Goal: Find specific page/section: Find specific page/section

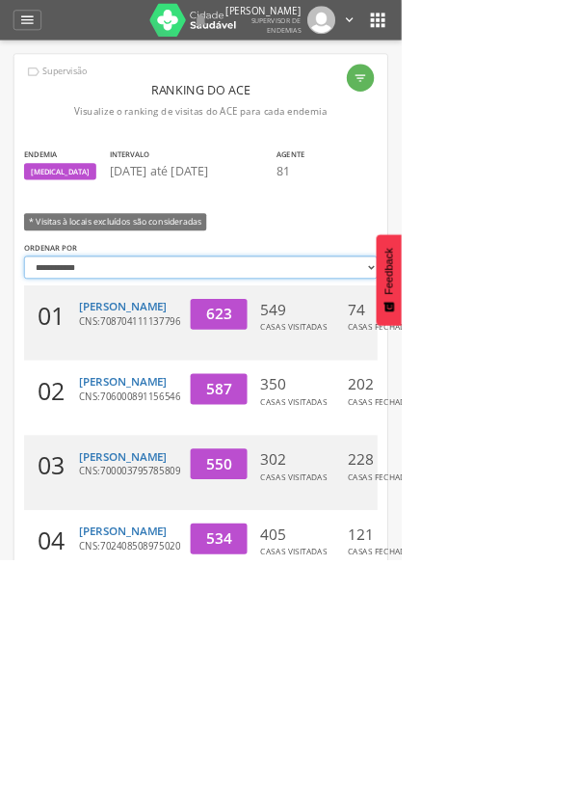
click at [489, 394] on select "**********" at bounding box center [290, 385] width 510 height 33
click at [578, 298] on html " Supervisão Ranking Aplicativo desatualizado Última sincronização Mapa de ende…" at bounding box center [289, 404] width 579 height 808
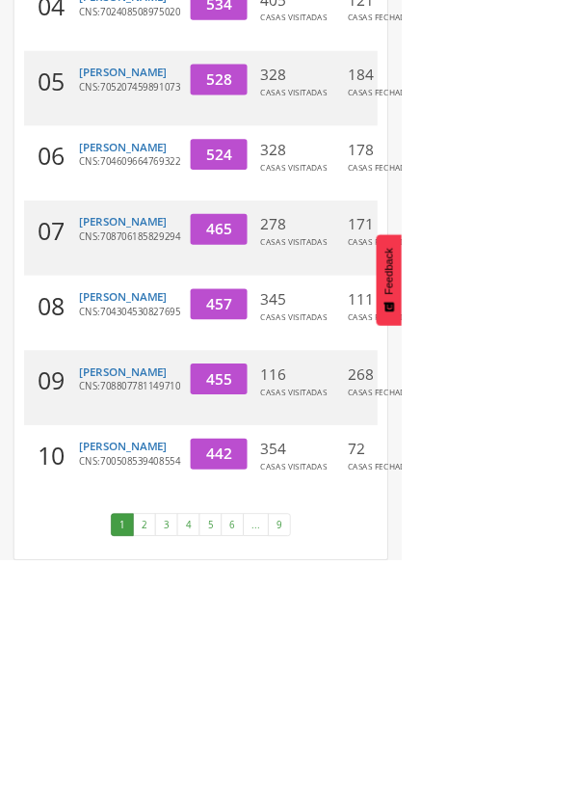
scroll to position [800, 0]
click at [209, 773] on link "2" at bounding box center [208, 756] width 33 height 33
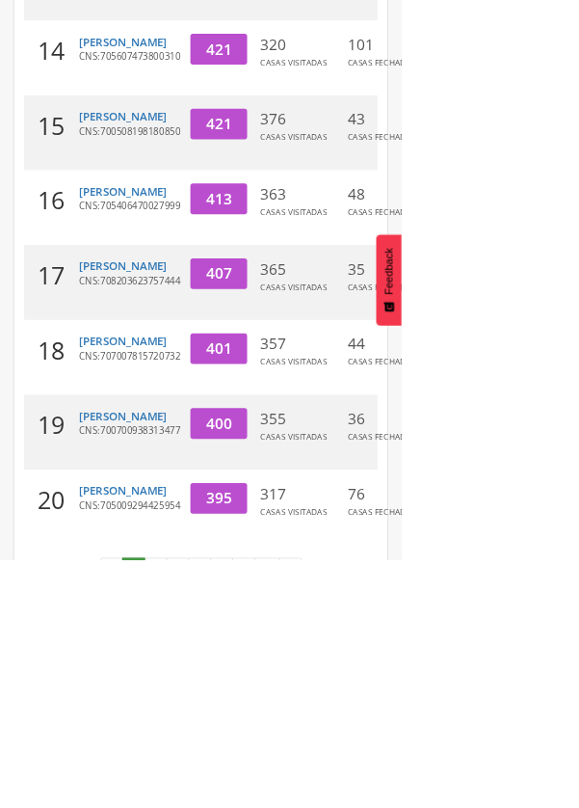
scroll to position [733, 0]
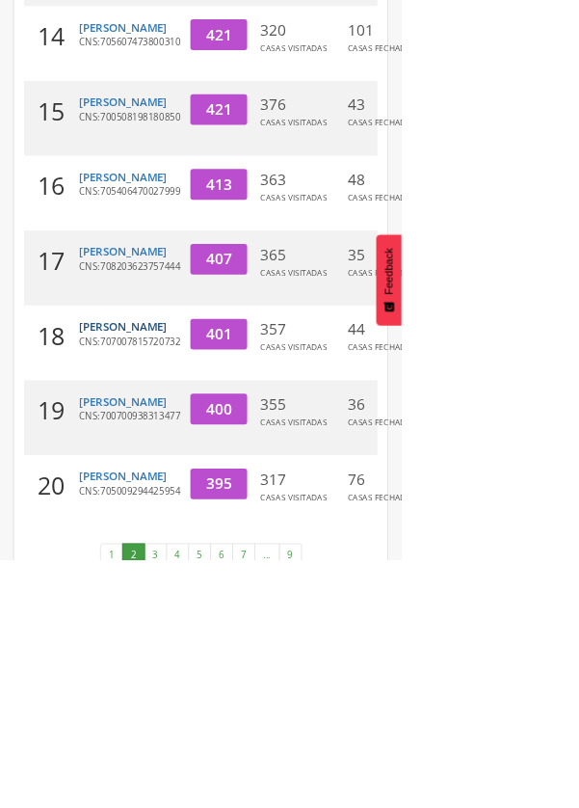
click at [136, 482] on link "[PERSON_NAME]" at bounding box center [177, 471] width 127 height 22
type input "**********"
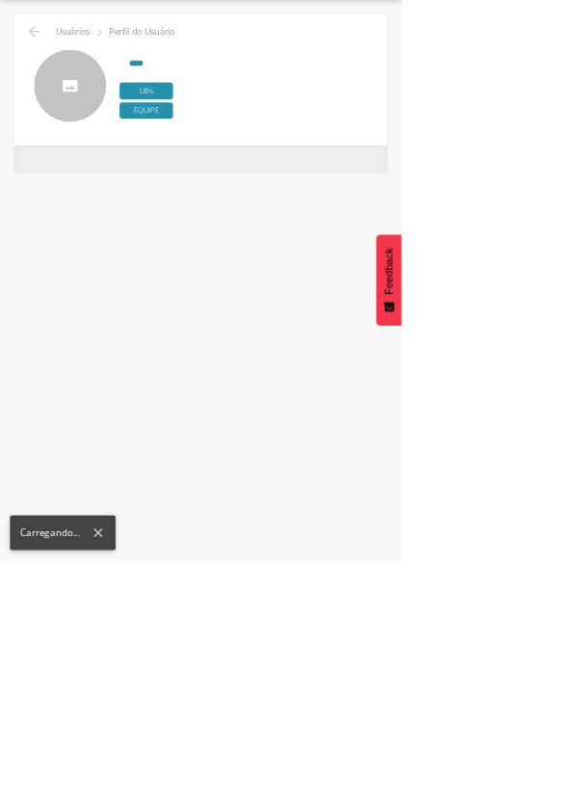
scroll to position [58, 0]
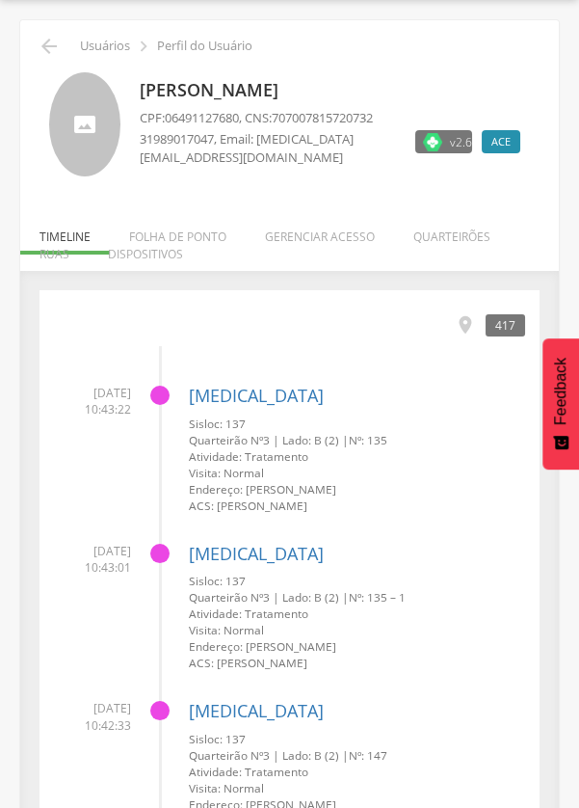
click at [49, 45] on icon "" at bounding box center [49, 46] width 23 height 23
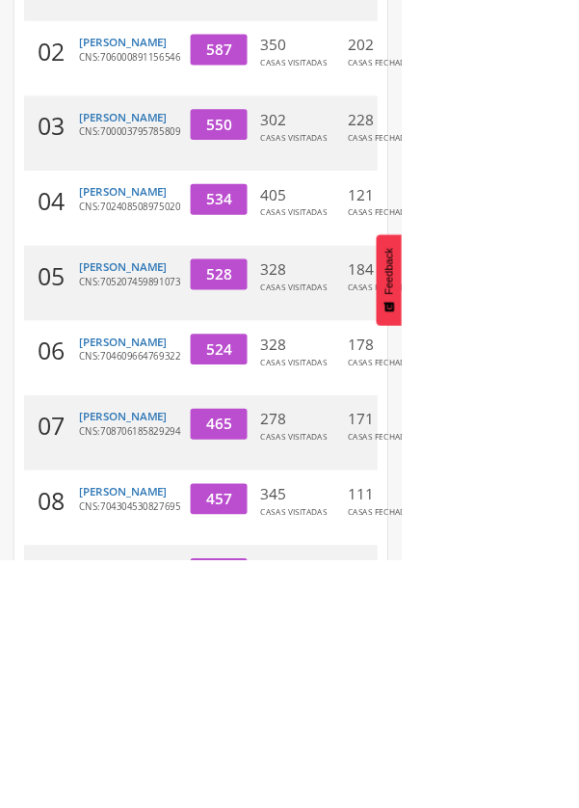
scroll to position [800, 0]
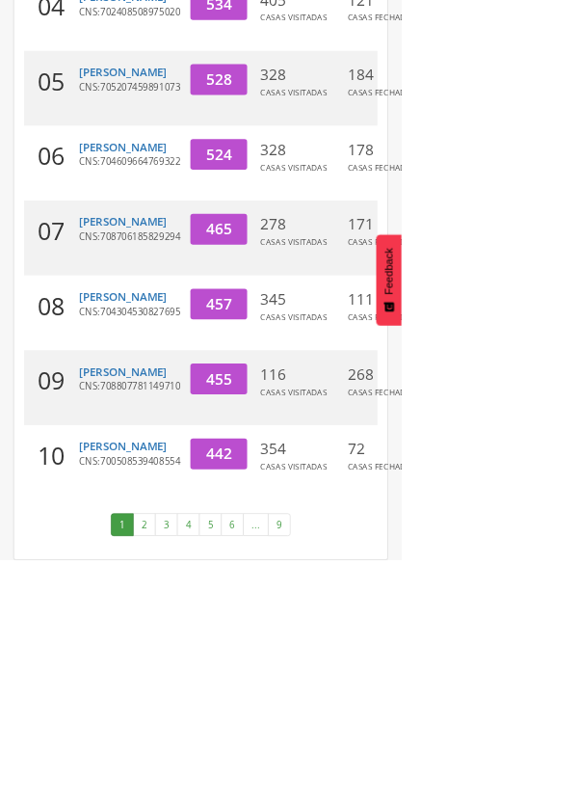
click at [238, 773] on link "3" at bounding box center [240, 756] width 33 height 33
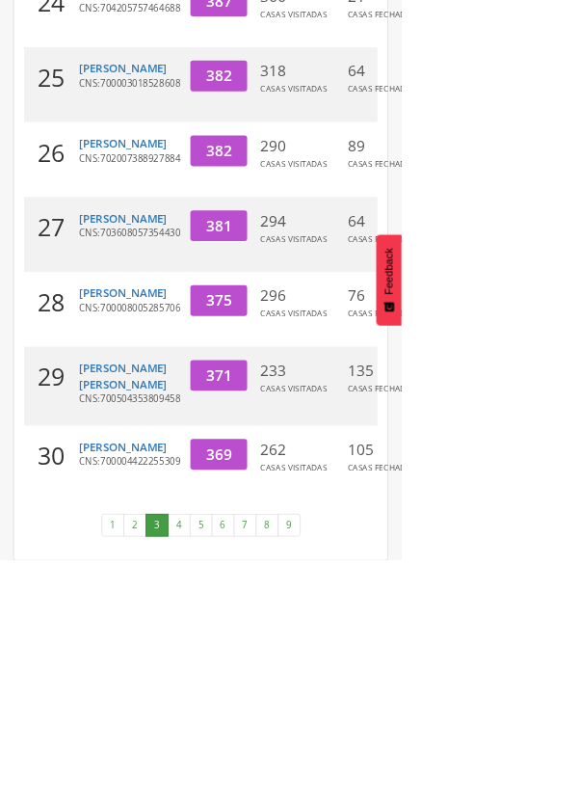
click at [261, 773] on link "4" at bounding box center [258, 756] width 33 height 33
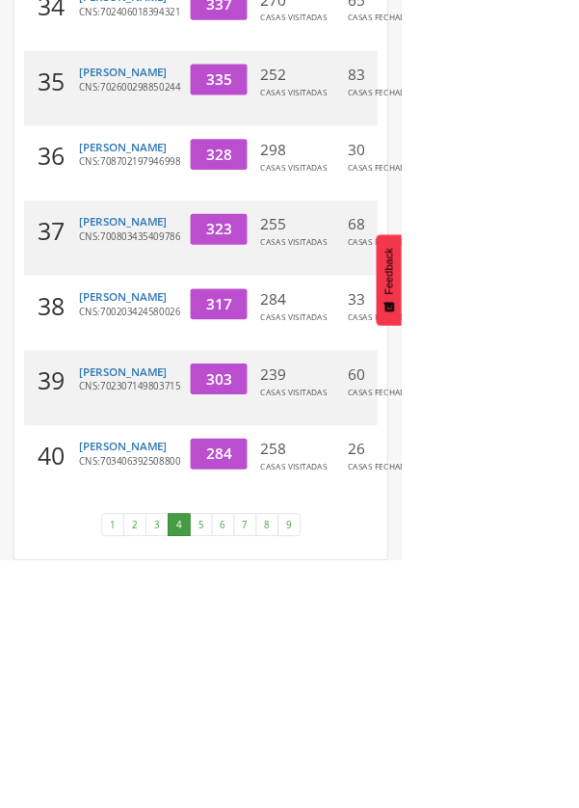
scroll to position [869, 0]
click at [289, 773] on link "5" at bounding box center [290, 756] width 33 height 33
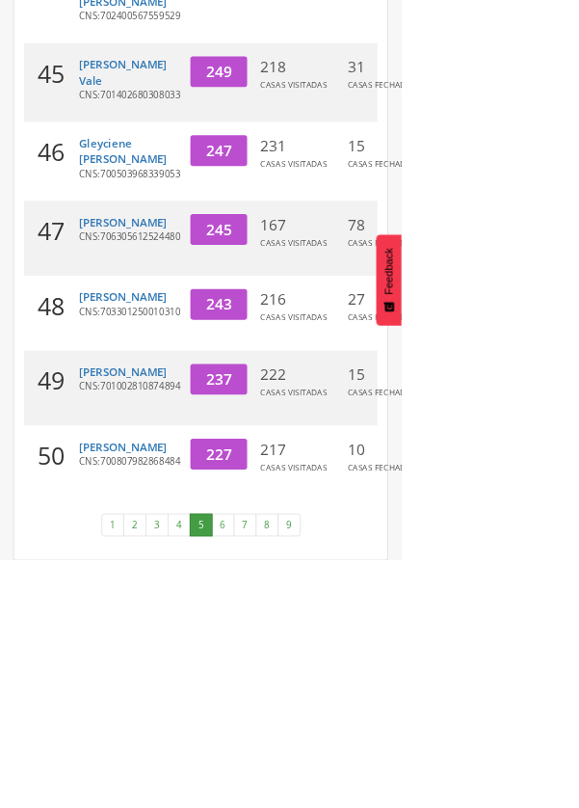
click at [320, 773] on link "6" at bounding box center [322, 756] width 33 height 33
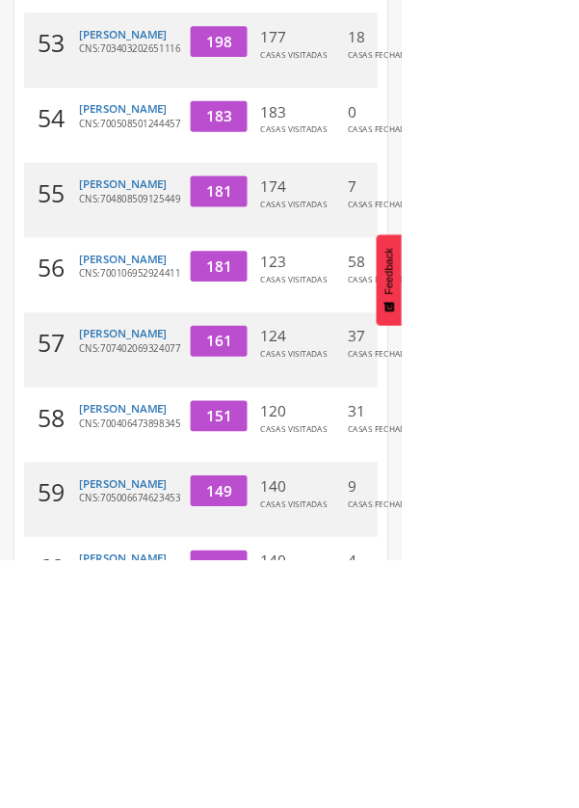
scroll to position [823, 0]
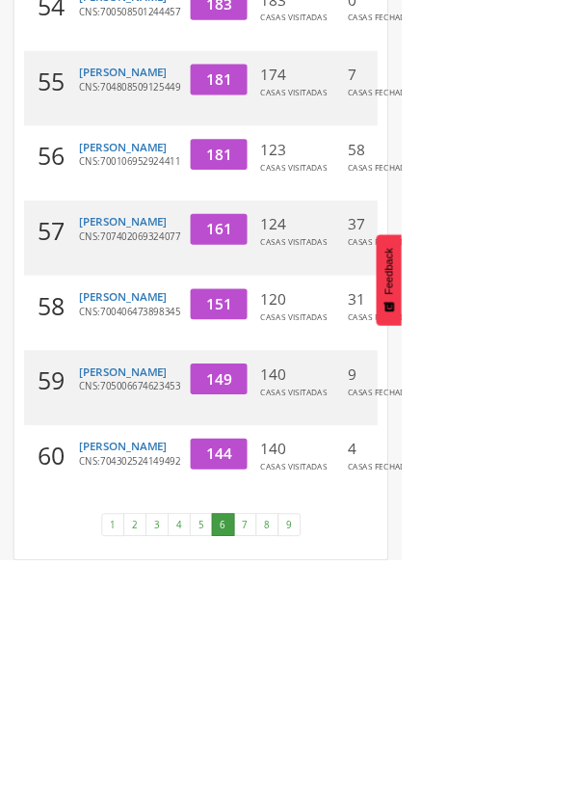
click at [351, 773] on link "7" at bounding box center [353, 756] width 33 height 33
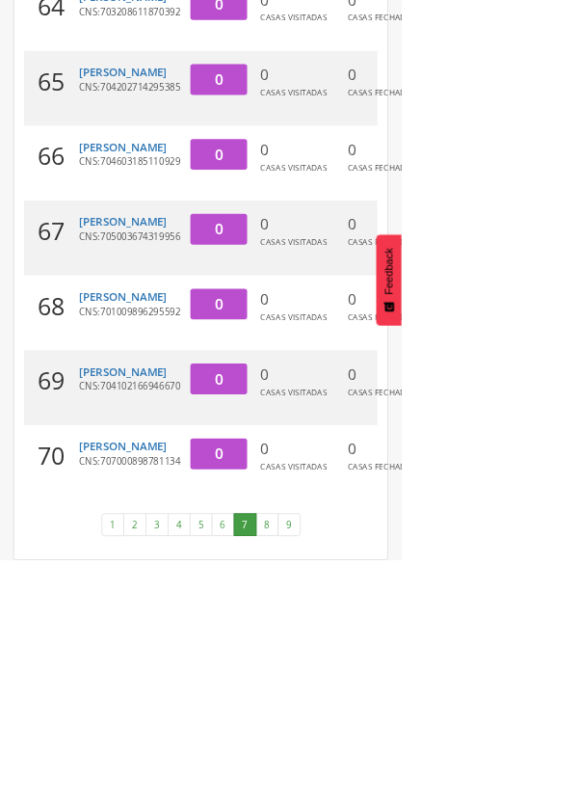
scroll to position [846, 0]
click at [386, 773] on link "8" at bounding box center [385, 756] width 33 height 33
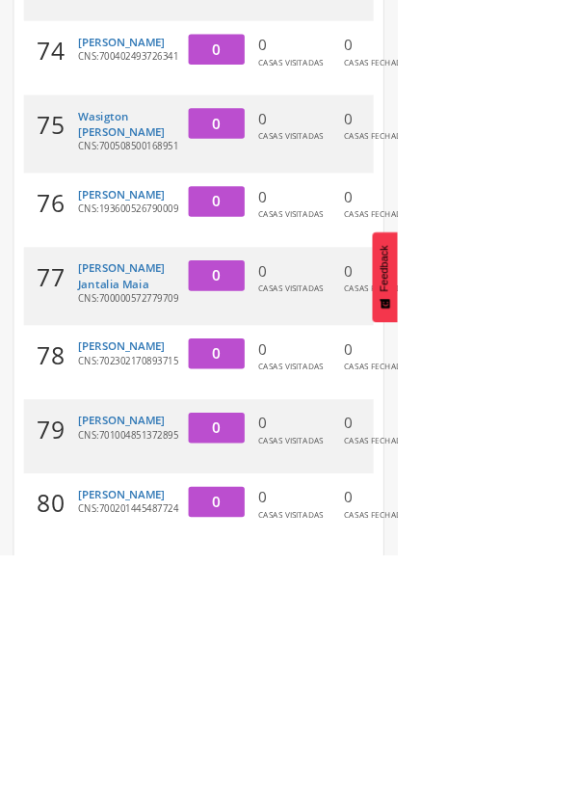
scroll to position [764, 0]
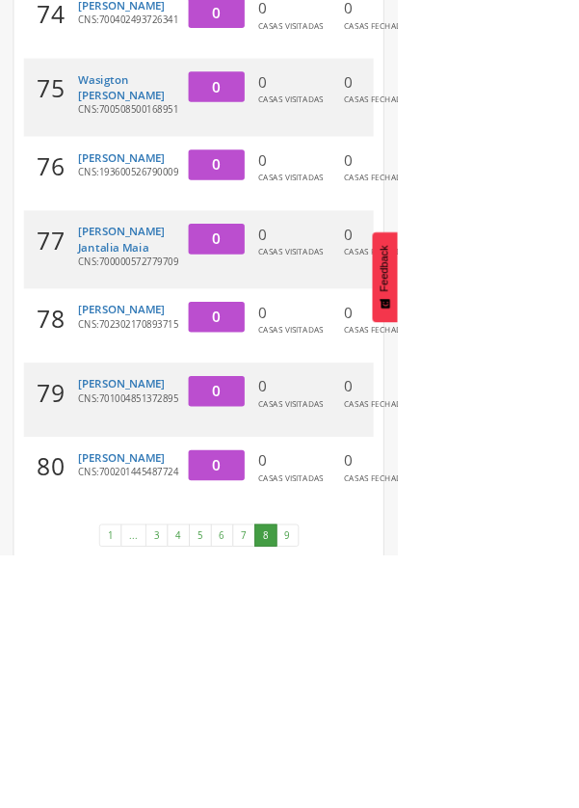
click at [430, 796] on link "9" at bounding box center [419, 779] width 33 height 33
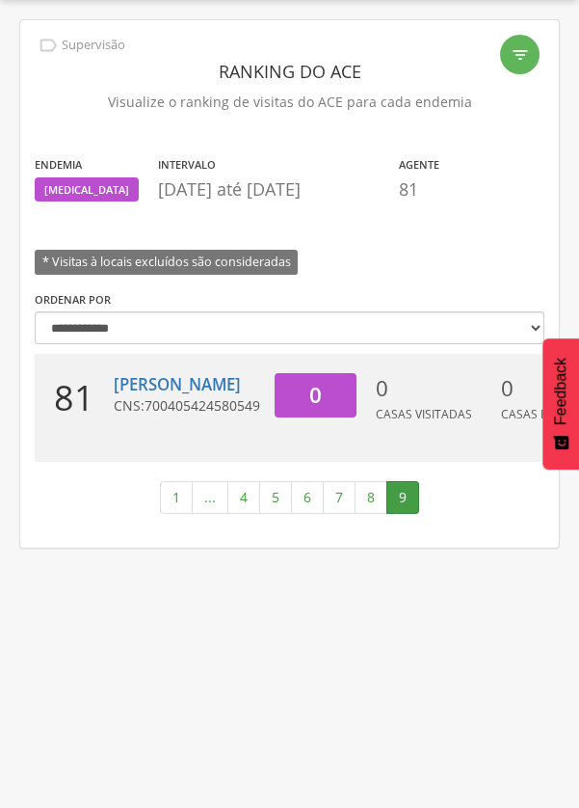
scroll to position [0, 0]
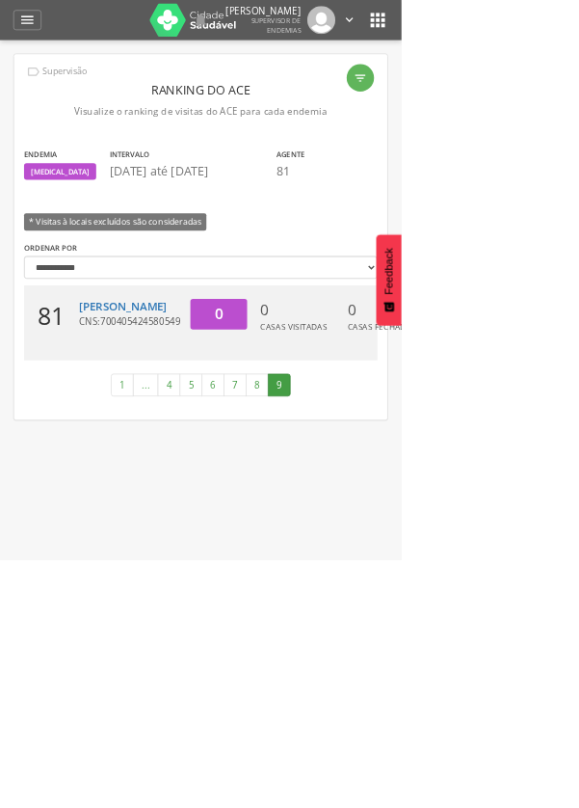
click at [177, 572] on link "1" at bounding box center [176, 555] width 33 height 33
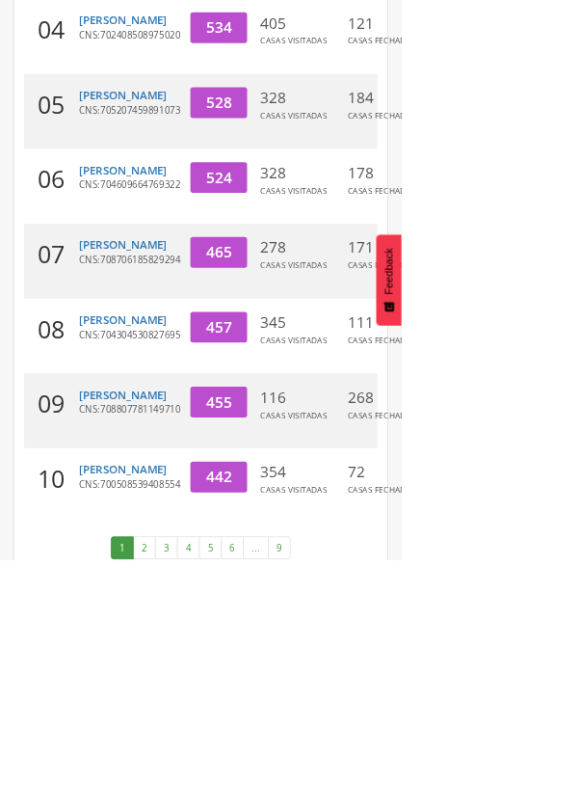
scroll to position [800, 0]
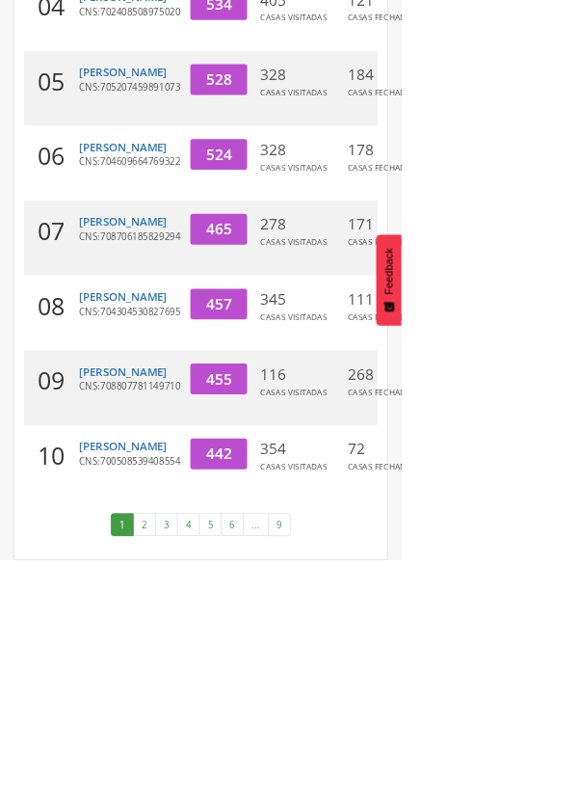
click at [209, 773] on link "2" at bounding box center [208, 756] width 33 height 33
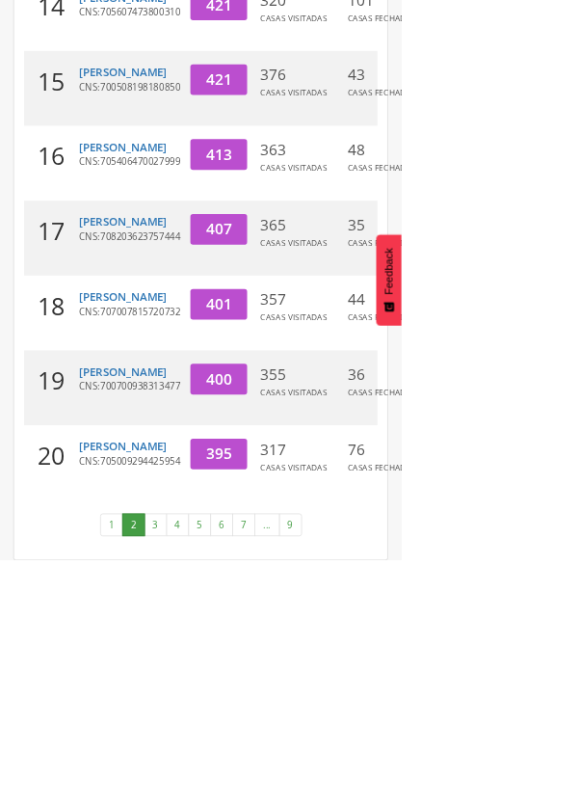
scroll to position [846, 0]
click at [163, 773] on link "1" at bounding box center [161, 756] width 33 height 33
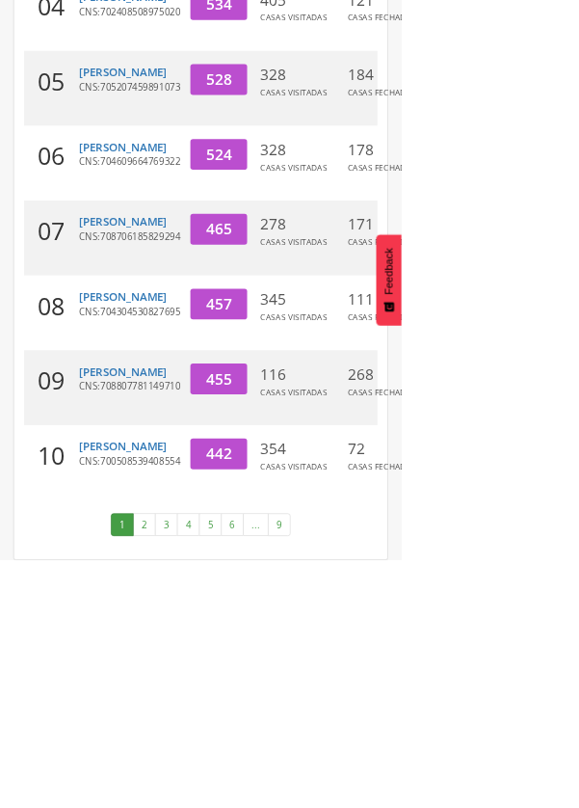
scroll to position [800, 0]
click at [243, 773] on link "3" at bounding box center [240, 756] width 33 height 33
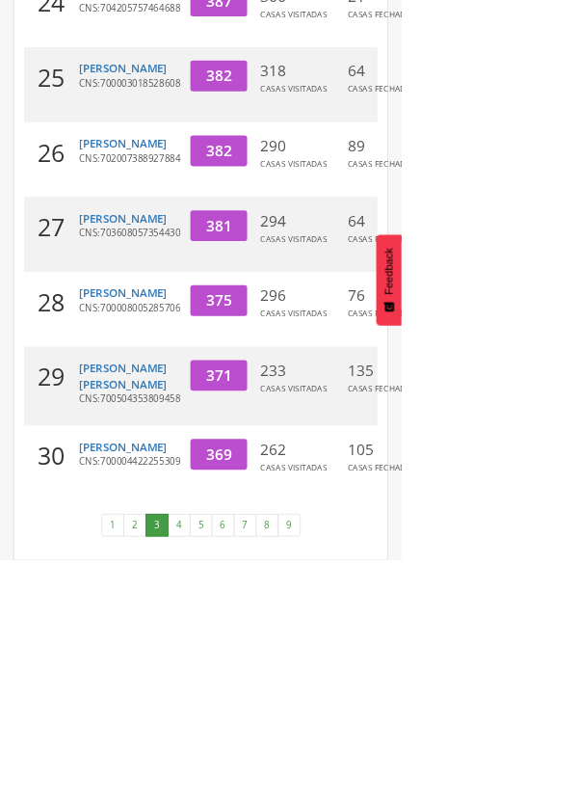
click at [259, 773] on link "4" at bounding box center [258, 756] width 33 height 33
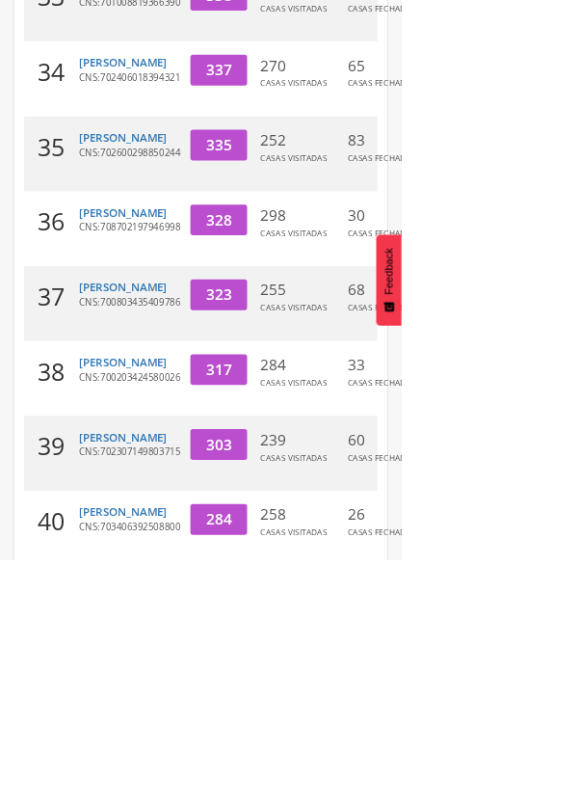
scroll to position [869, 0]
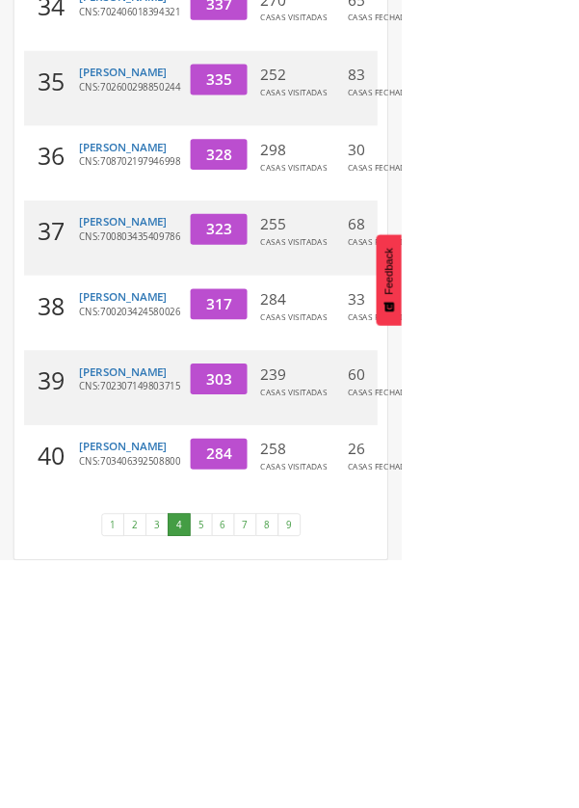
click at [289, 773] on link "5" at bounding box center [290, 756] width 33 height 33
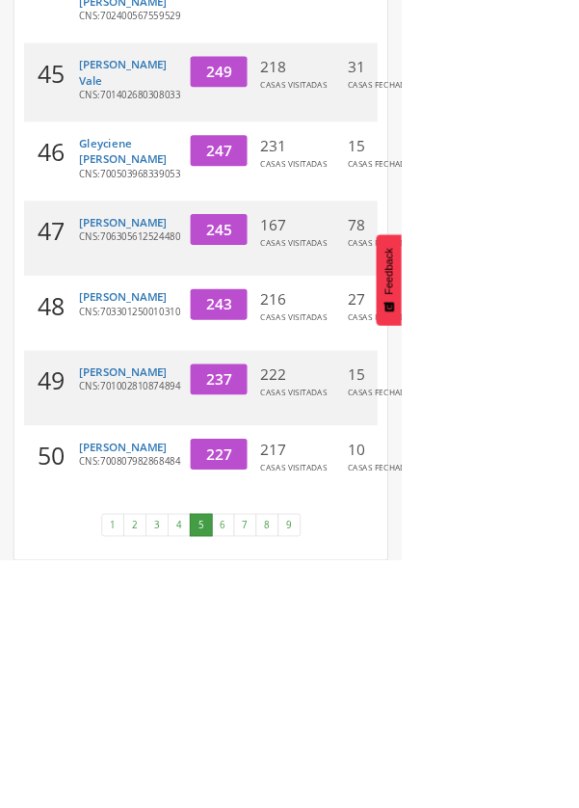
click at [325, 773] on link "6" at bounding box center [322, 756] width 33 height 33
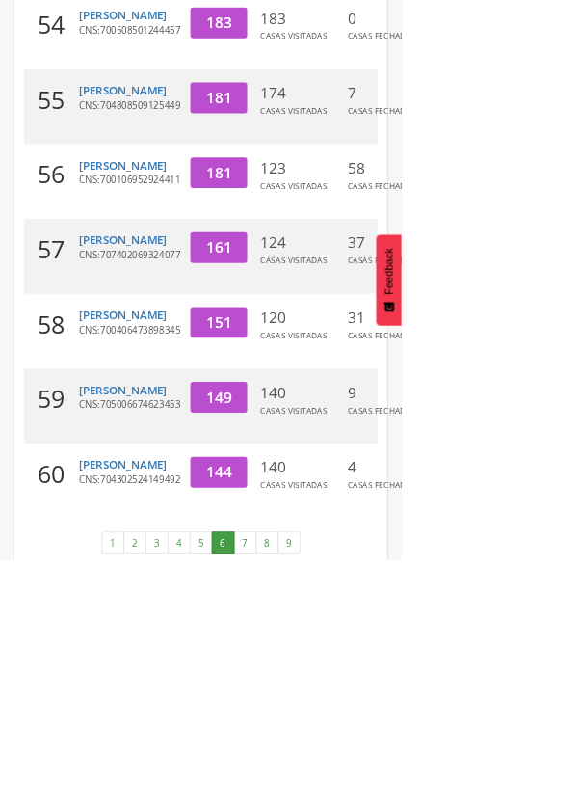
scroll to position [823, 0]
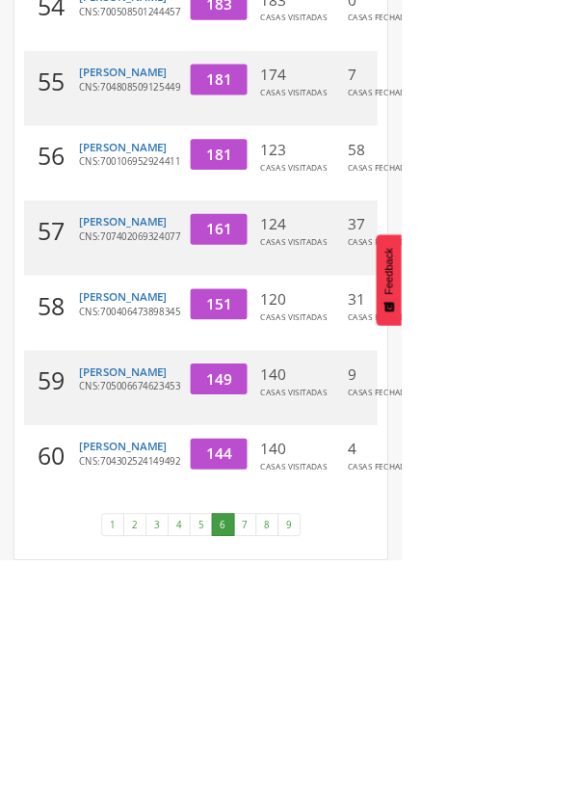
click at [355, 773] on link "7" at bounding box center [353, 756] width 33 height 33
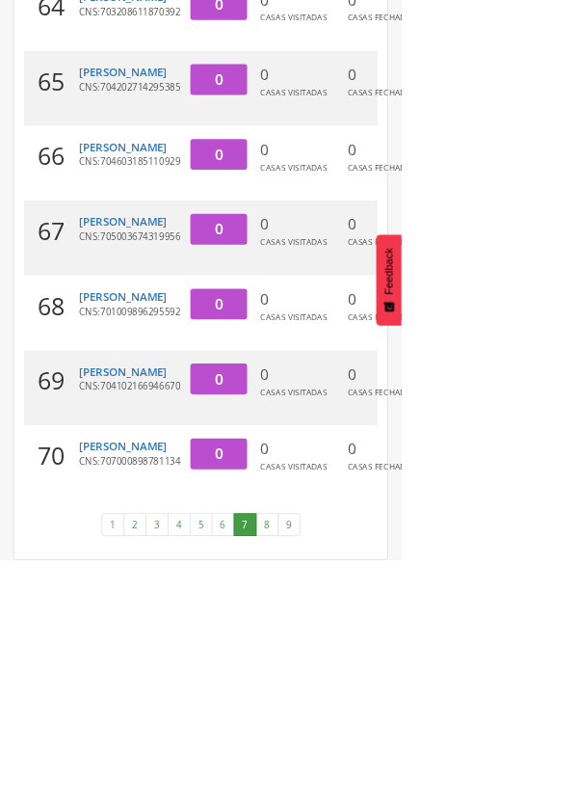
scroll to position [846, 0]
click at [369, 773] on link "8" at bounding box center [385, 756] width 33 height 33
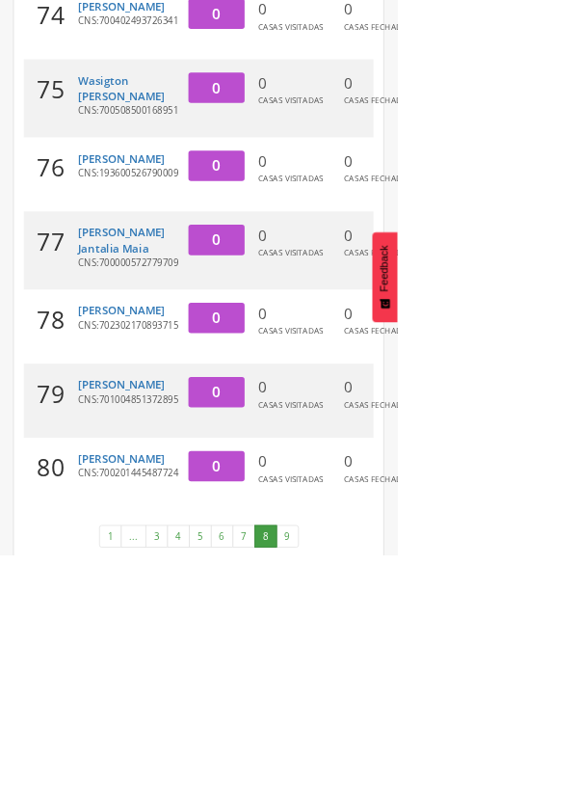
scroll to position [764, 0]
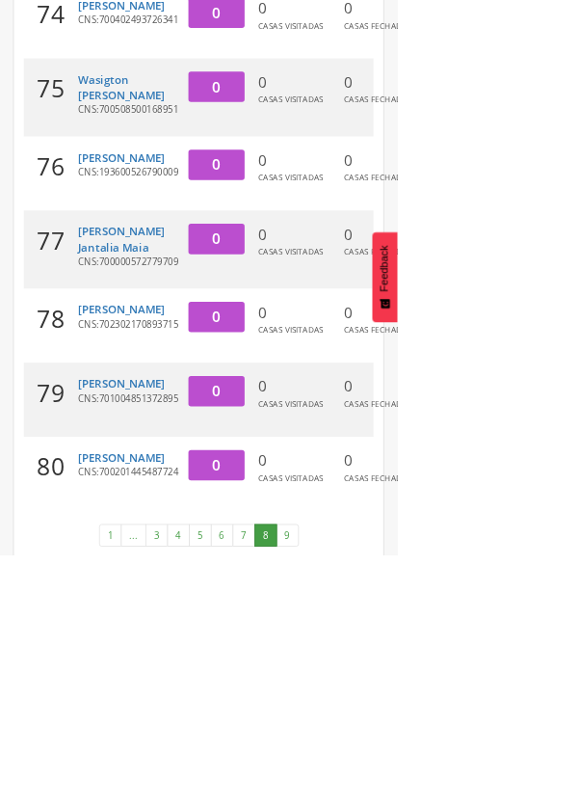
click at [156, 796] on link "1" at bounding box center [161, 779] width 33 height 33
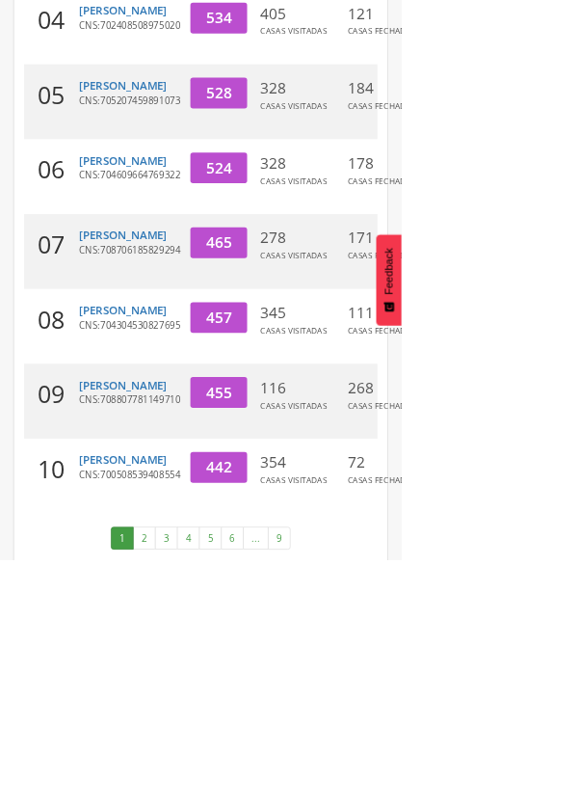
scroll to position [800, 0]
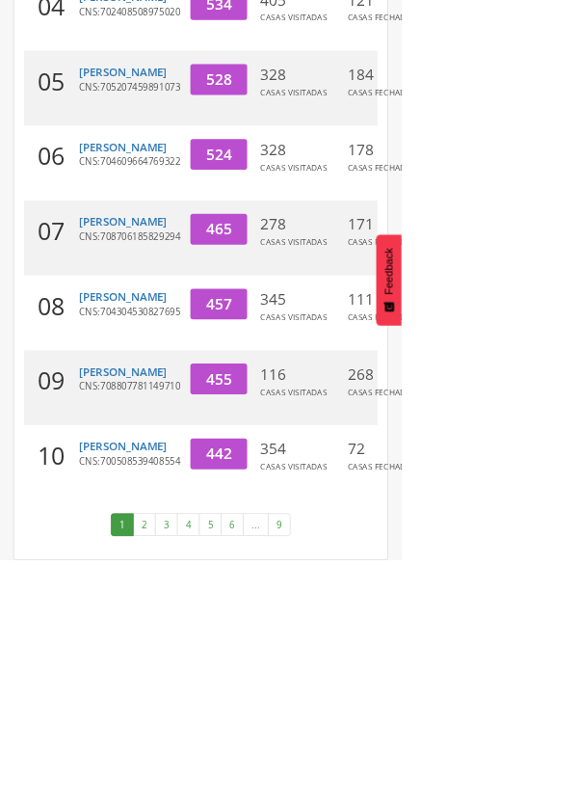
click at [198, 773] on link "2" at bounding box center [208, 756] width 33 height 33
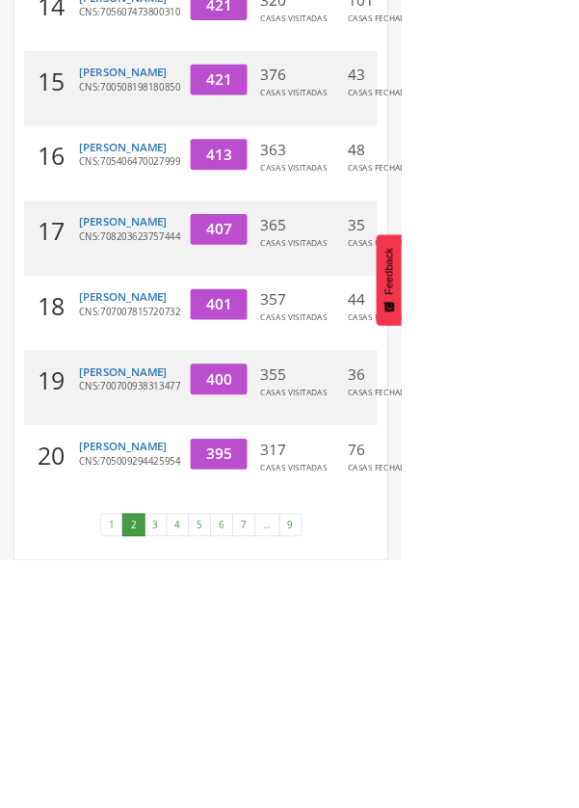
scroll to position [846, 0]
click at [222, 773] on link "3" at bounding box center [224, 756] width 33 height 33
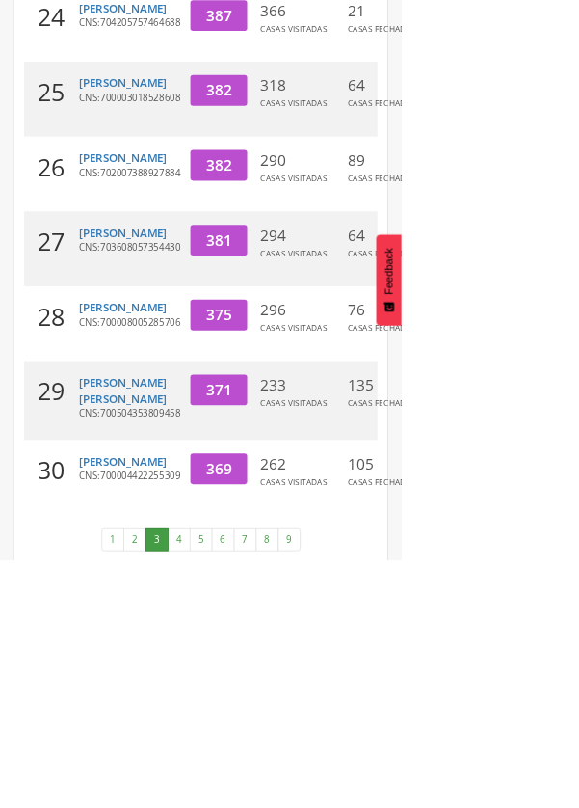
scroll to position [800, 0]
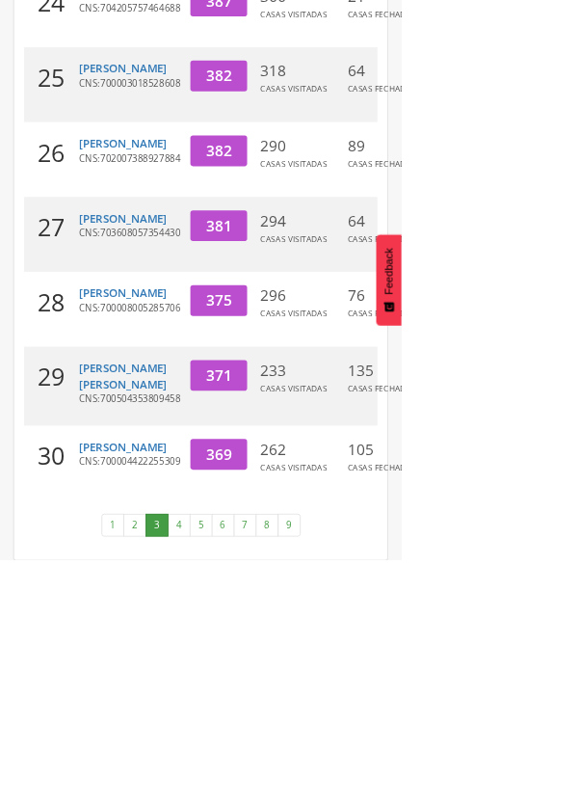
click at [261, 773] on link "4" at bounding box center [258, 756] width 33 height 33
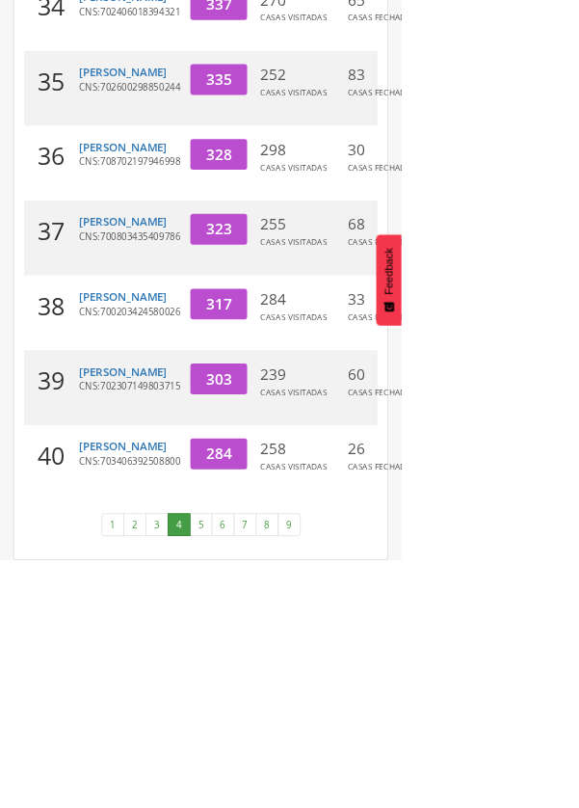
scroll to position [869, 0]
click at [294, 773] on link "5" at bounding box center [290, 756] width 33 height 33
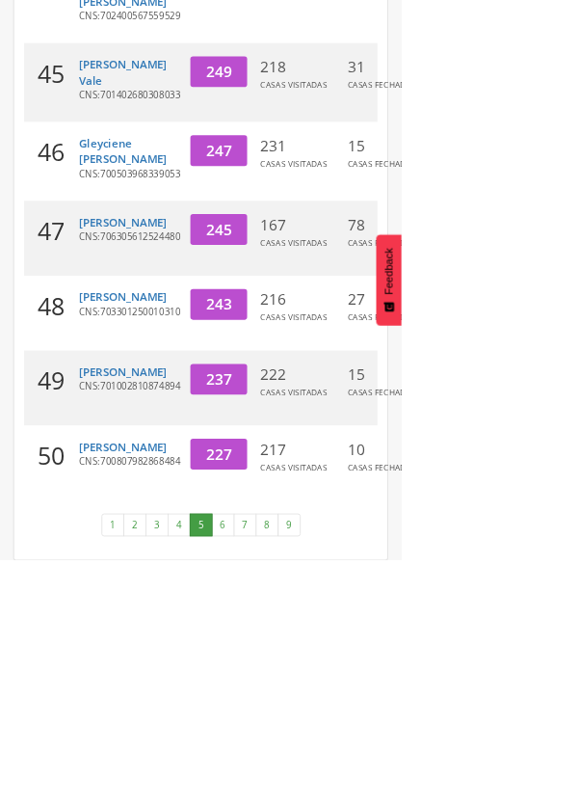
click at [318, 773] on link "6" at bounding box center [322, 756] width 33 height 33
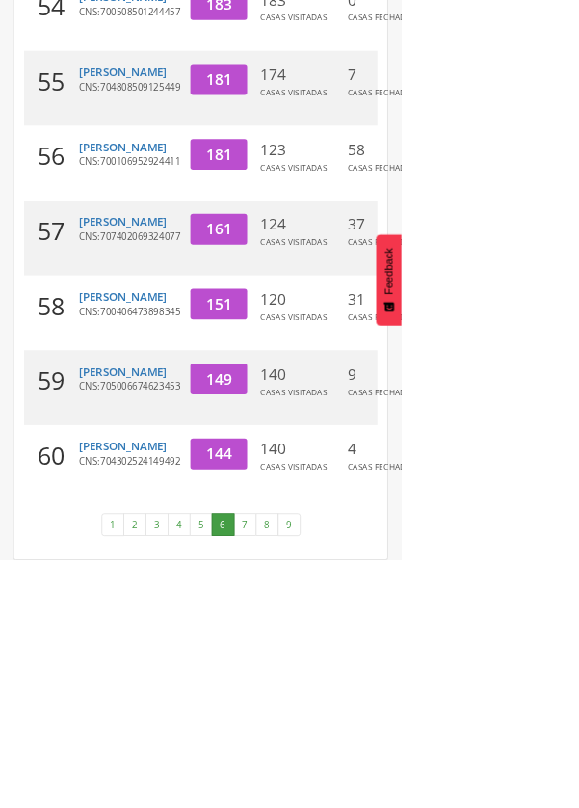
scroll to position [823, 0]
click at [352, 773] on link "7" at bounding box center [353, 756] width 33 height 33
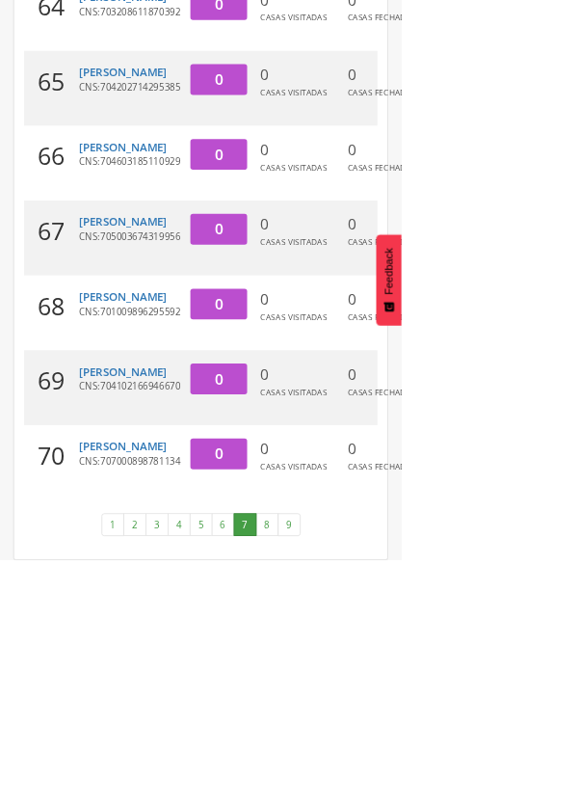
scroll to position [846, 0]
click at [382, 773] on link "8" at bounding box center [385, 756] width 33 height 33
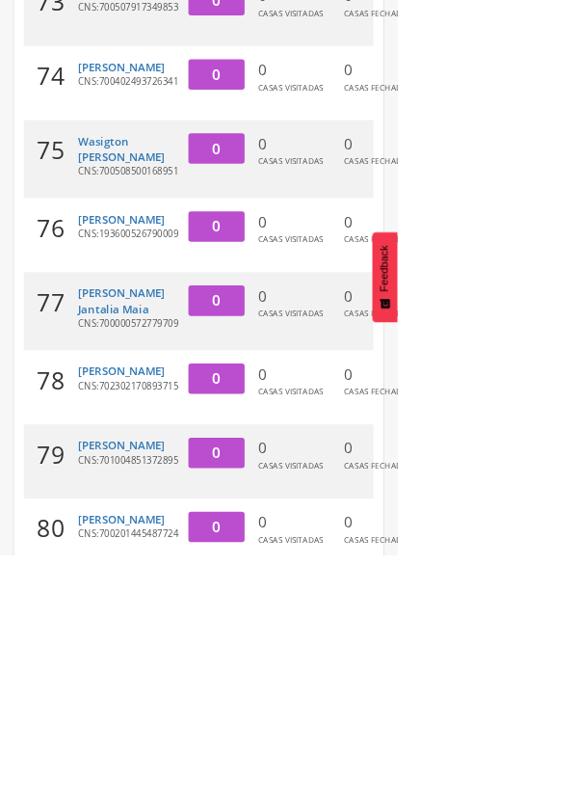
scroll to position [764, 0]
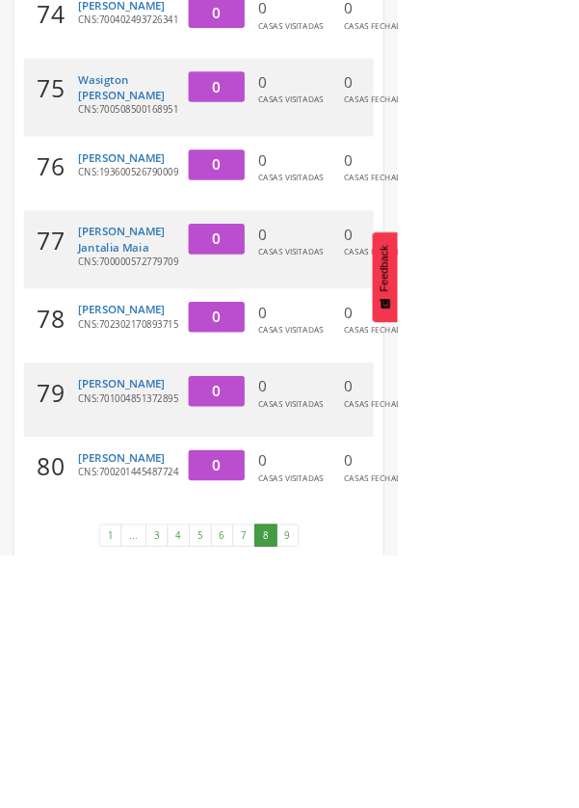
click at [166, 796] on link "1" at bounding box center [161, 779] width 33 height 33
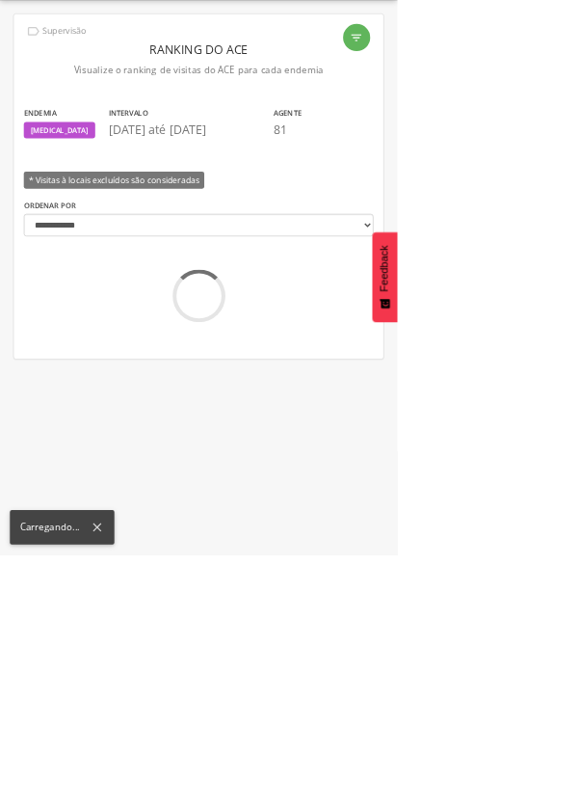
scroll to position [58, 0]
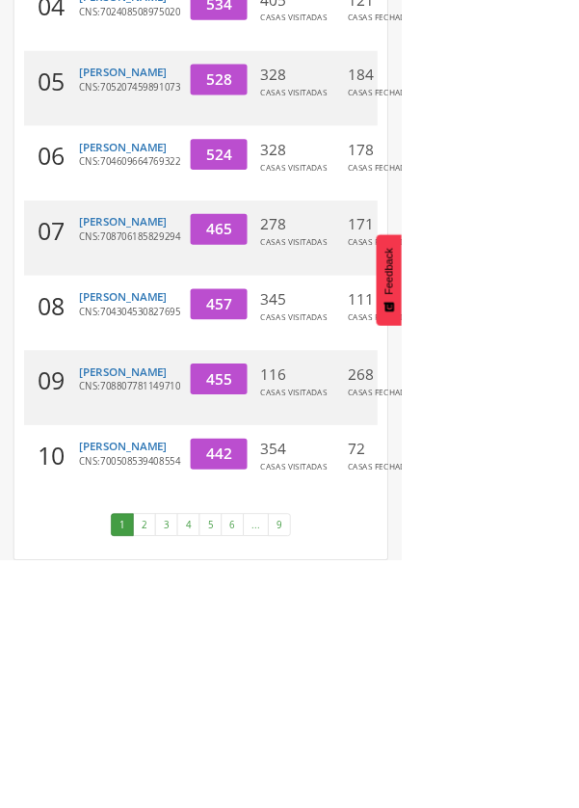
click at [209, 773] on link "2" at bounding box center [208, 756] width 33 height 33
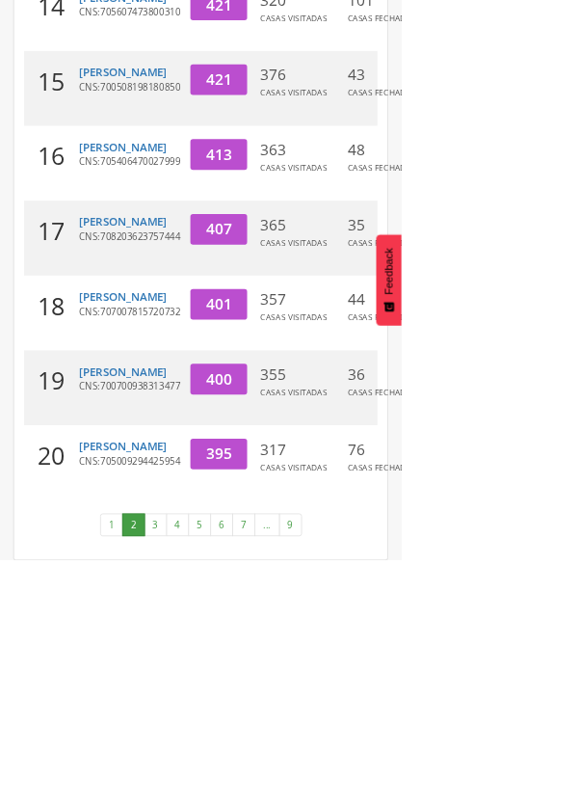
scroll to position [846, 0]
click at [231, 773] on link "3" at bounding box center [224, 756] width 33 height 33
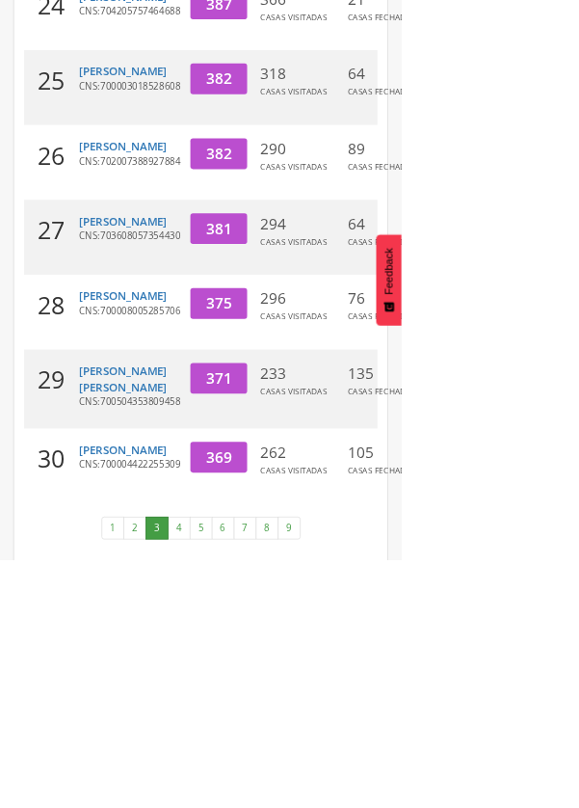
scroll to position [800, 0]
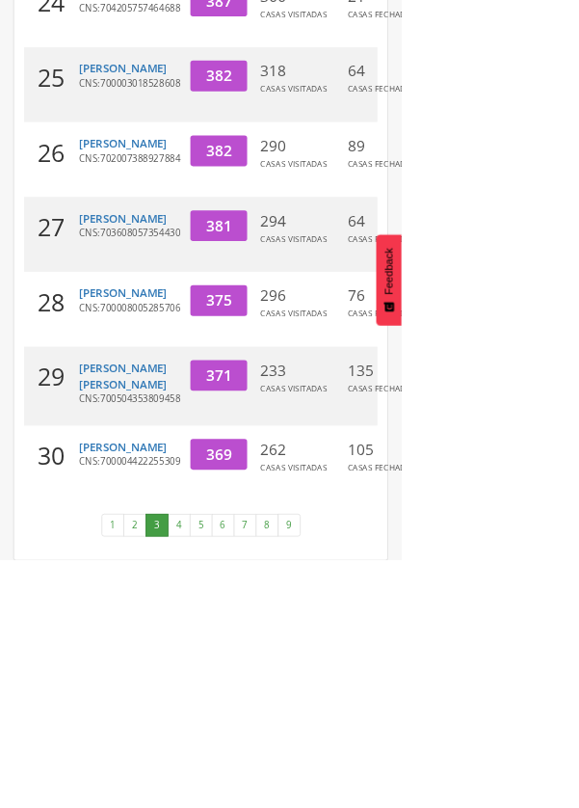
click at [259, 773] on link "4" at bounding box center [258, 756] width 33 height 33
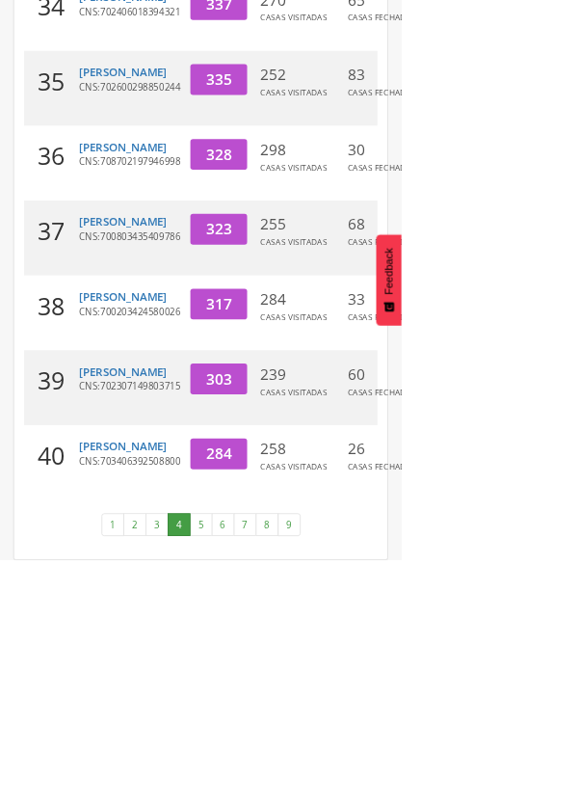
scroll to position [773, 0]
